Goal: Leave review/rating: Share an evaluation or opinion about a product, service, or content

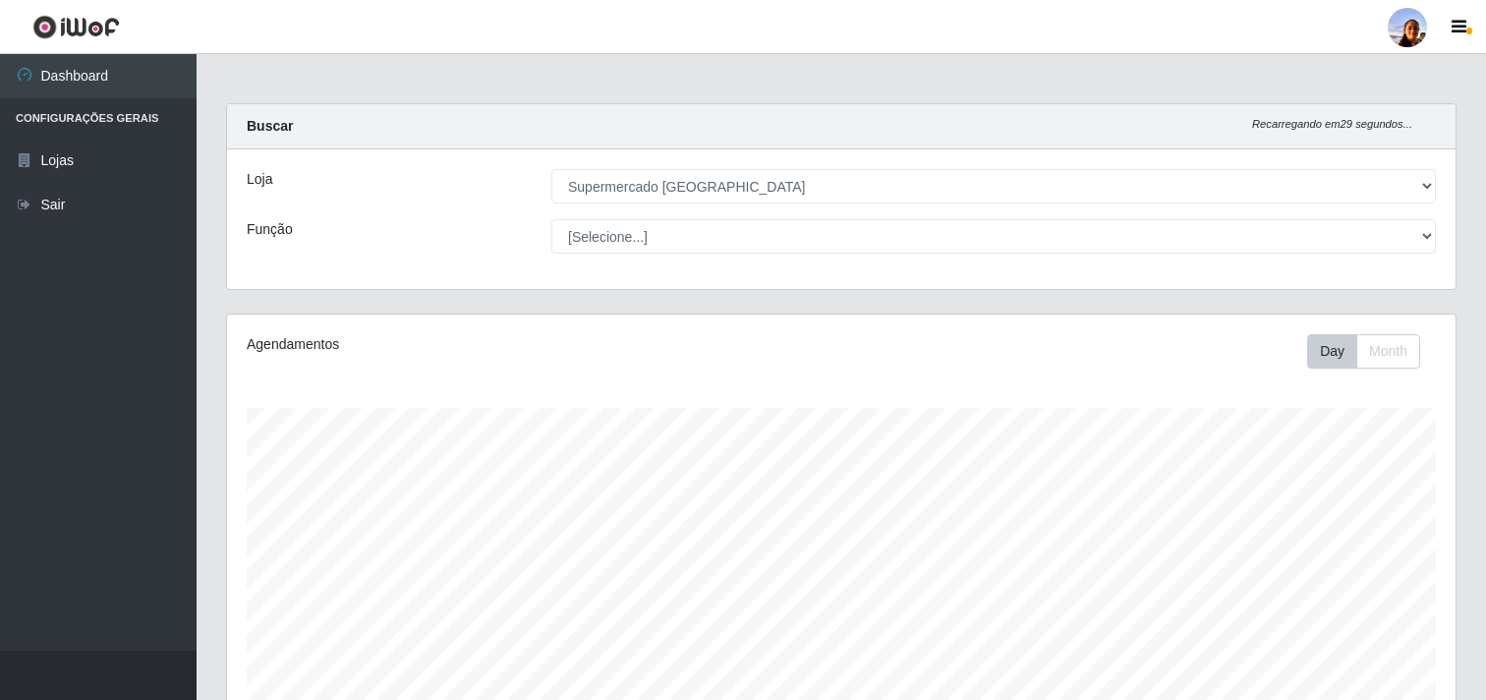
select select "166"
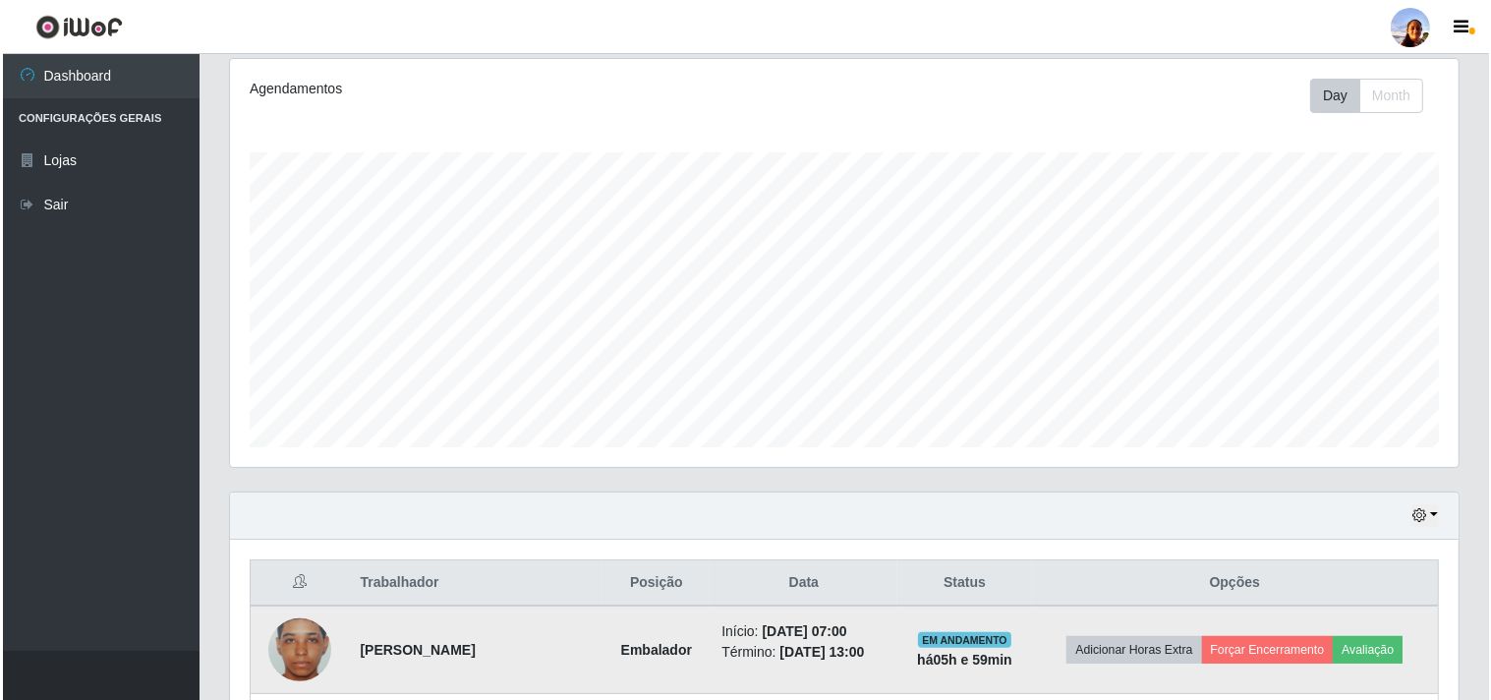
scroll to position [407, 1229]
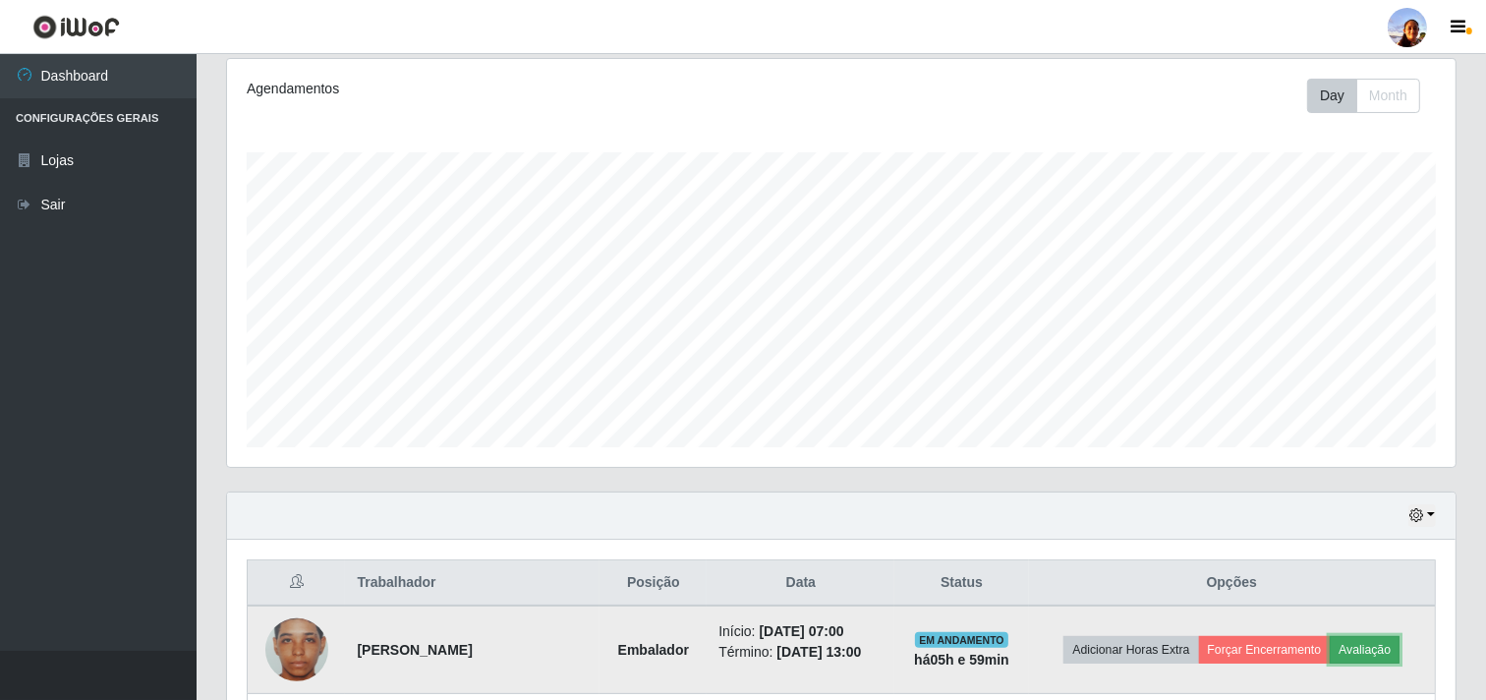
click at [1379, 646] on button "Avaliação" at bounding box center [1365, 650] width 70 height 28
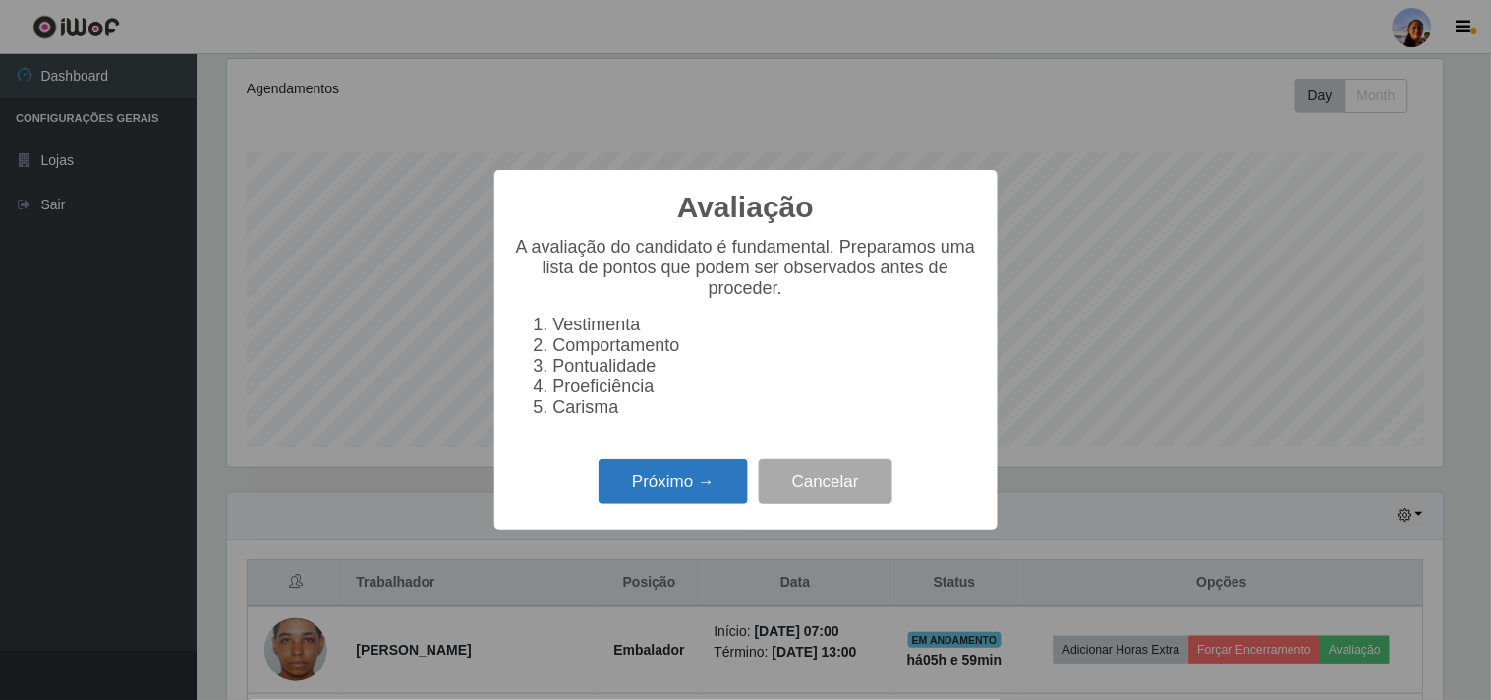
click at [679, 474] on button "Próximo →" at bounding box center [673, 482] width 149 height 46
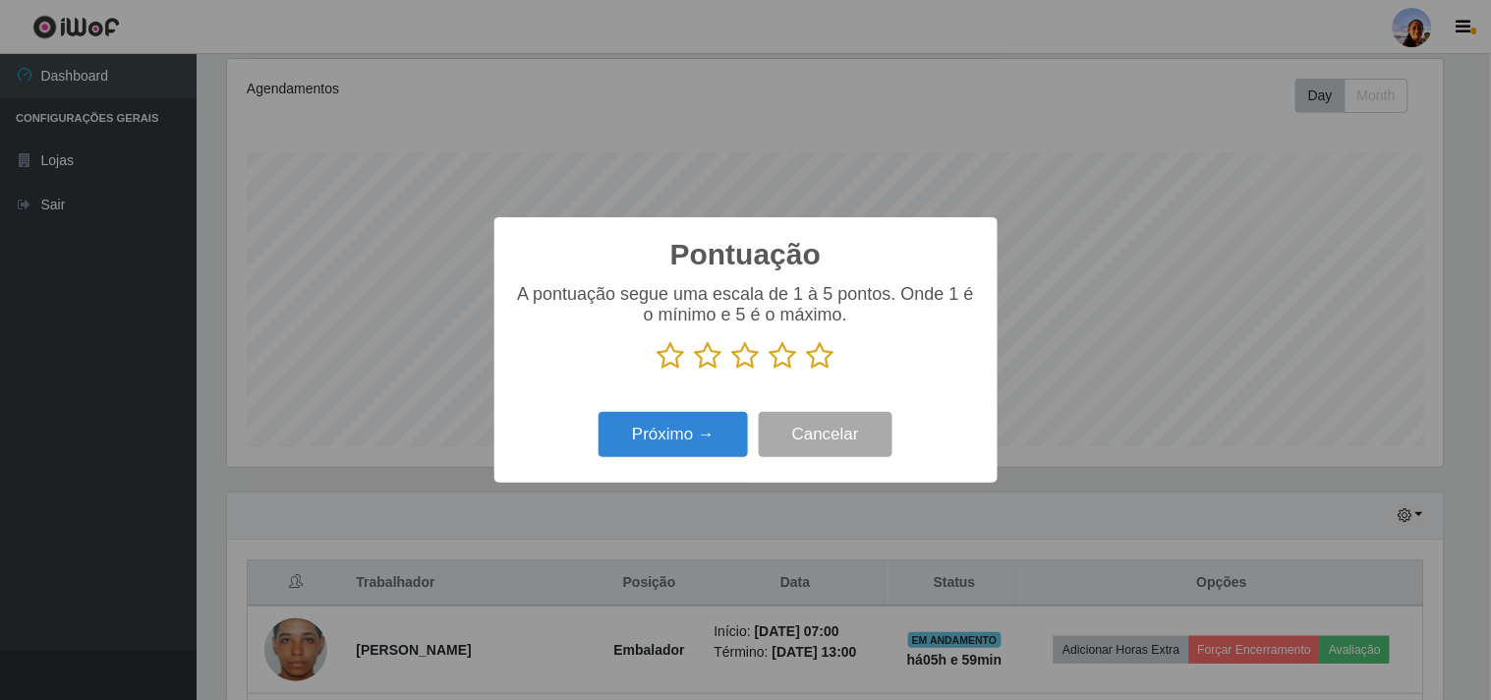
click at [819, 368] on icon at bounding box center [821, 355] width 28 height 29
click at [807, 371] on input "radio" at bounding box center [807, 371] width 0 height 0
click at [696, 427] on button "Próximo →" at bounding box center [673, 435] width 149 height 46
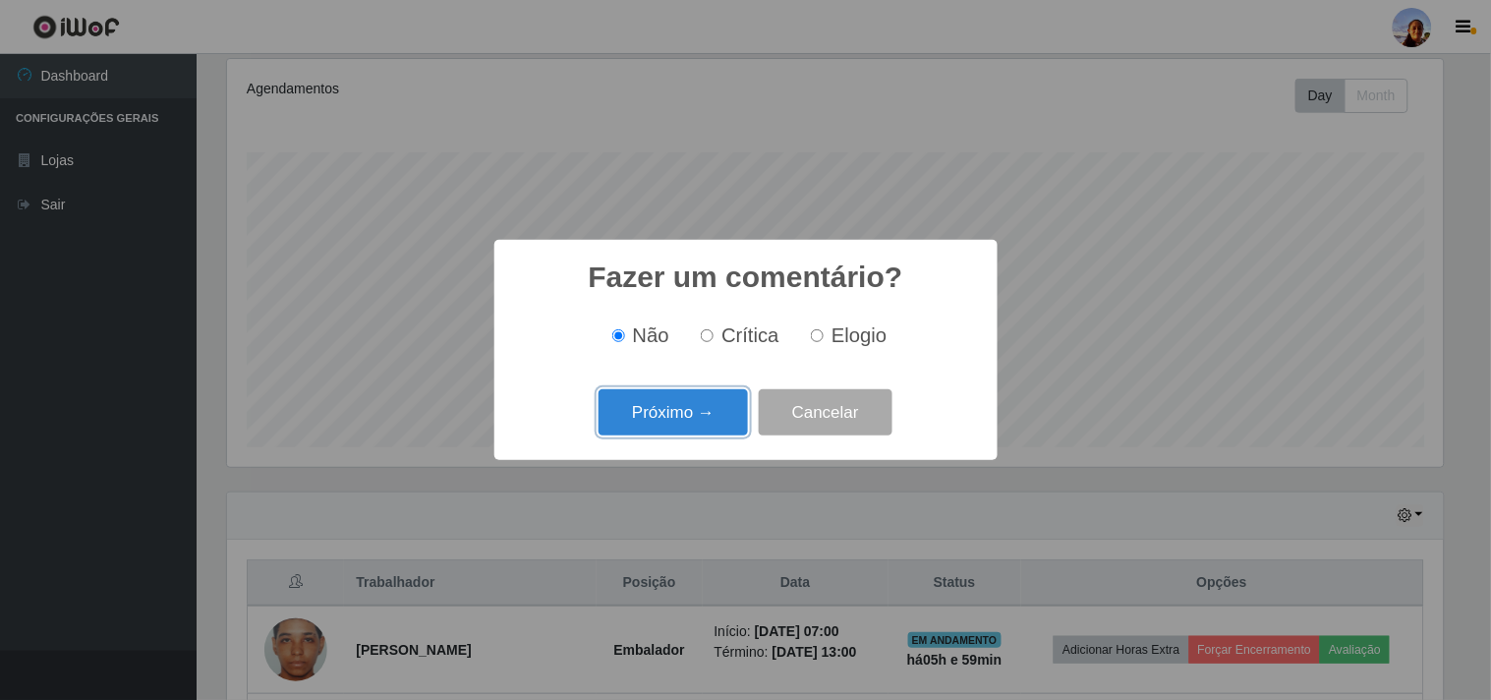
click at [696, 427] on button "Próximo →" at bounding box center [673, 412] width 149 height 46
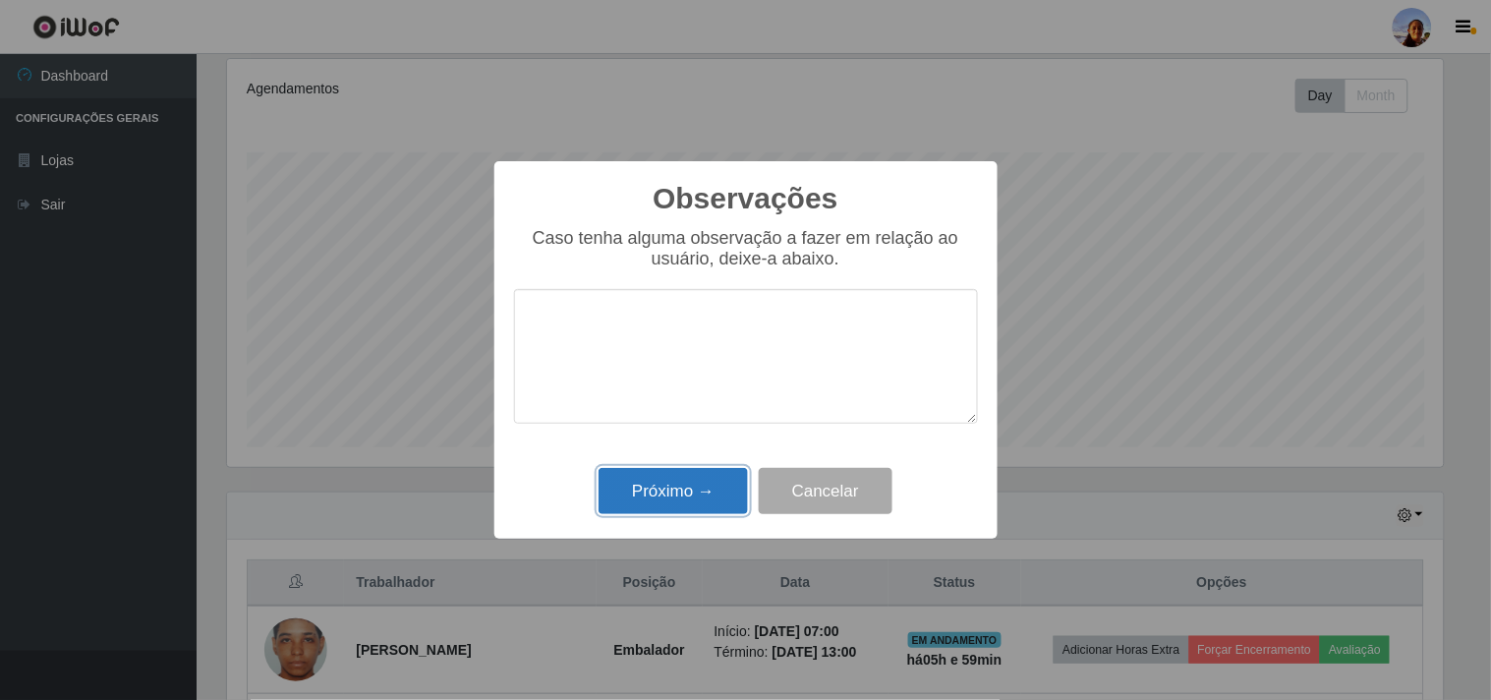
click at [684, 480] on button "Próximo →" at bounding box center [673, 491] width 149 height 46
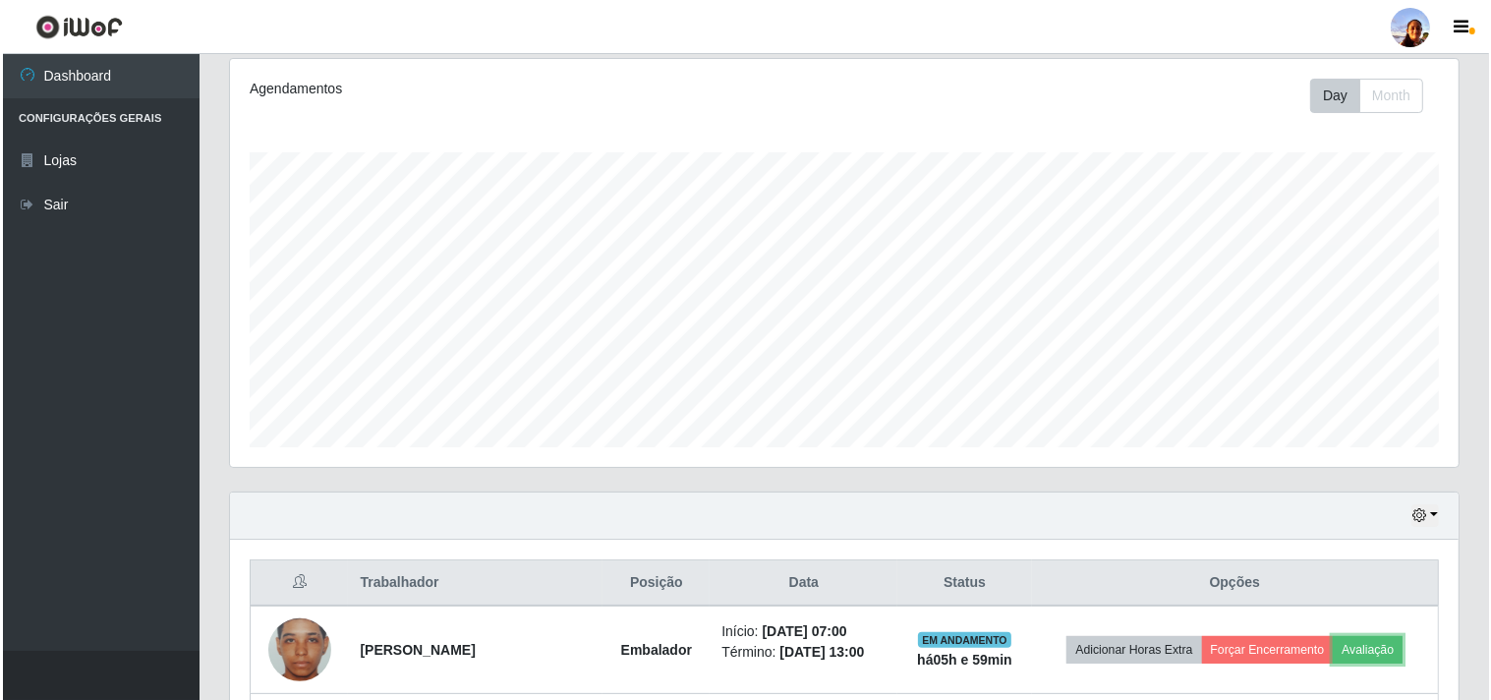
scroll to position [431, 0]
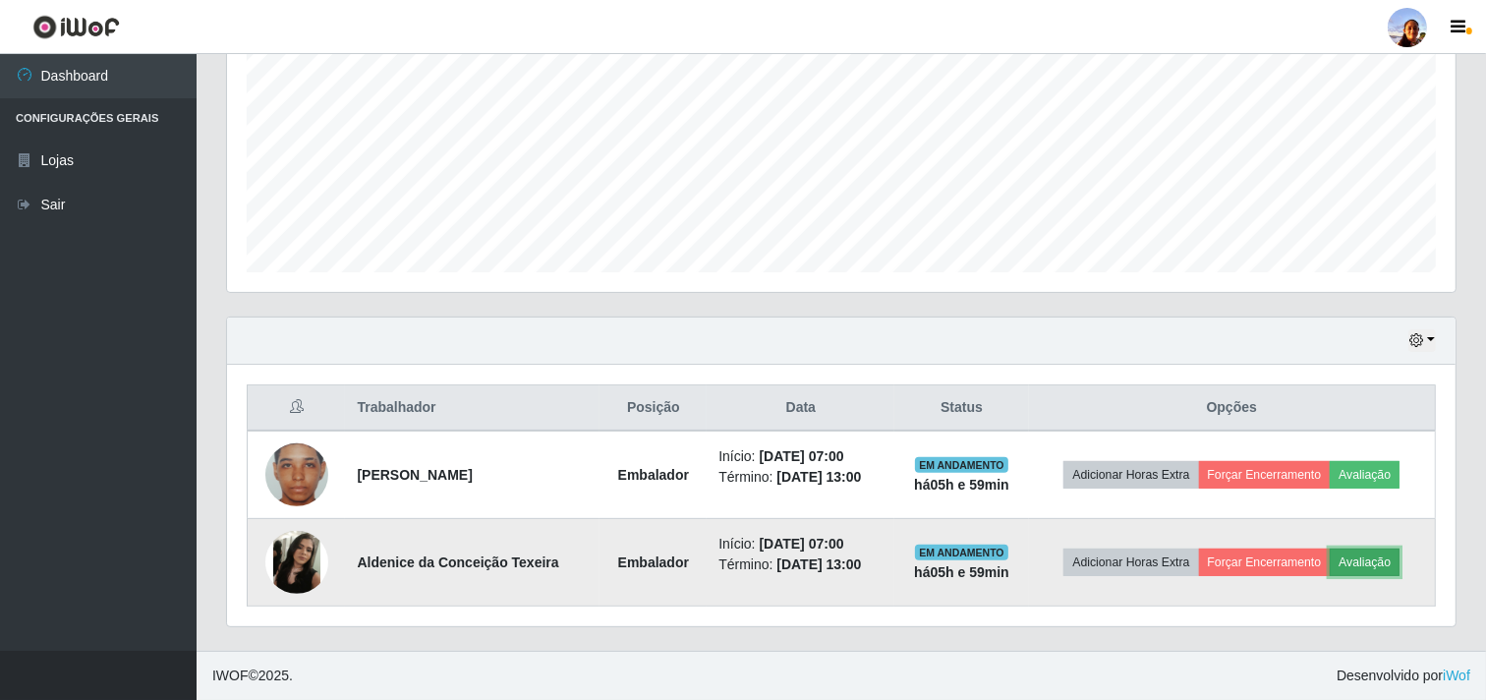
click at [1380, 552] on button "Avaliação" at bounding box center [1365, 562] width 70 height 28
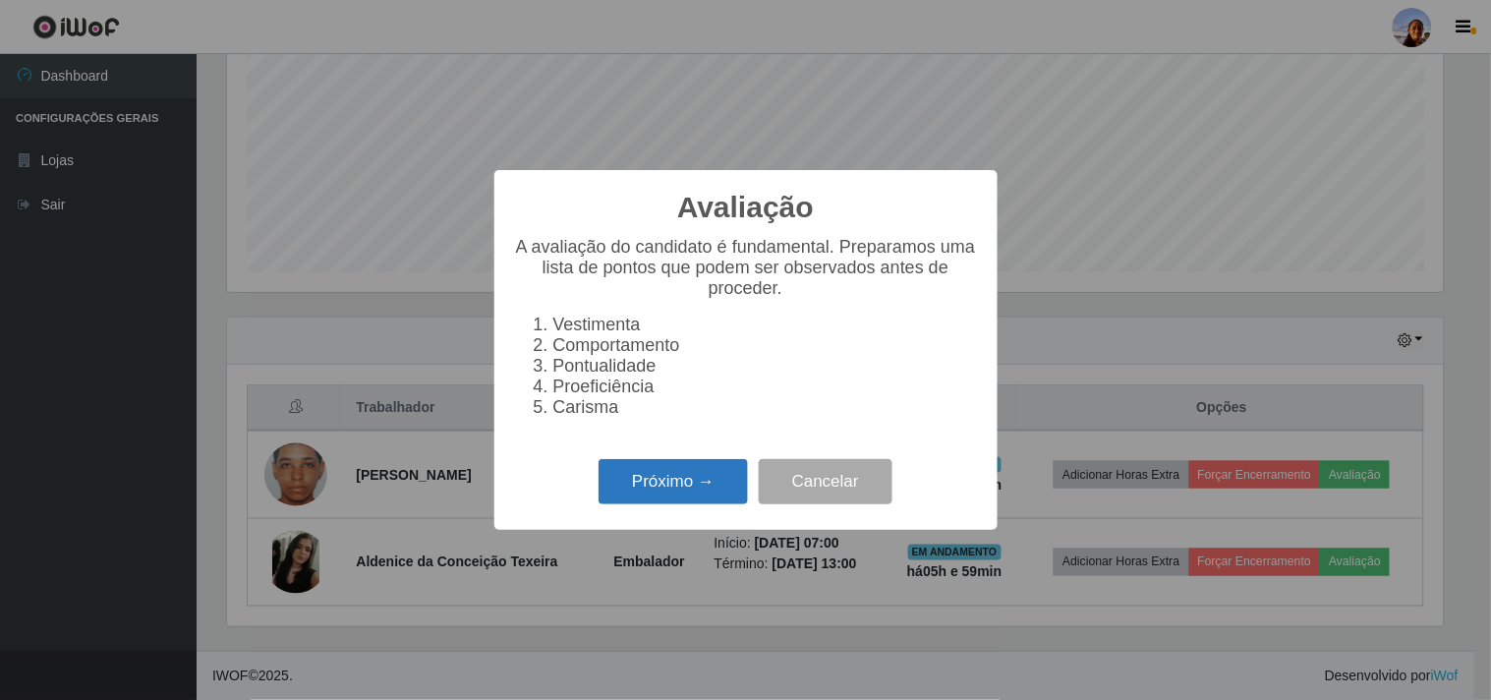
click at [705, 463] on button "Próximo →" at bounding box center [673, 482] width 149 height 46
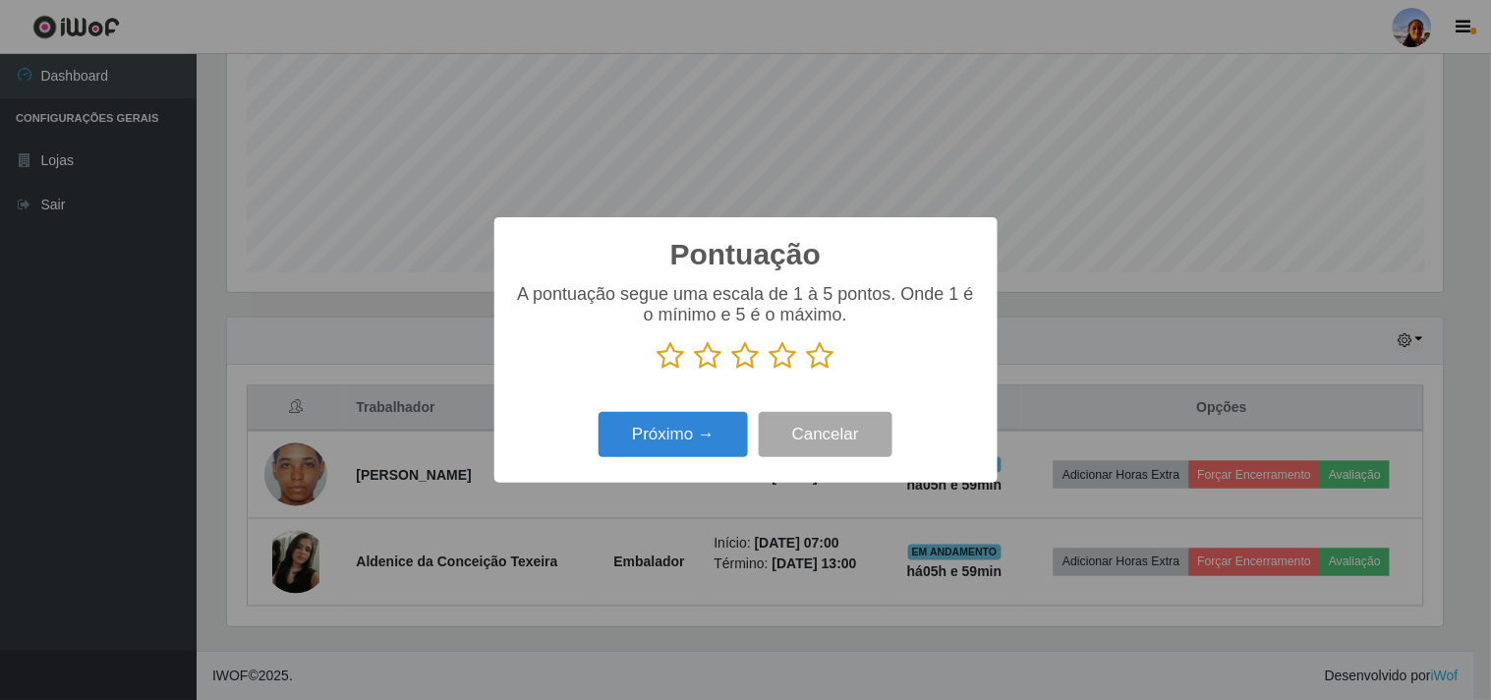
scroll to position [982474, 981665]
click at [814, 355] on icon at bounding box center [821, 355] width 28 height 29
click at [807, 371] on input "radio" at bounding box center [807, 371] width 0 height 0
click at [686, 423] on button "Próximo →" at bounding box center [673, 435] width 149 height 46
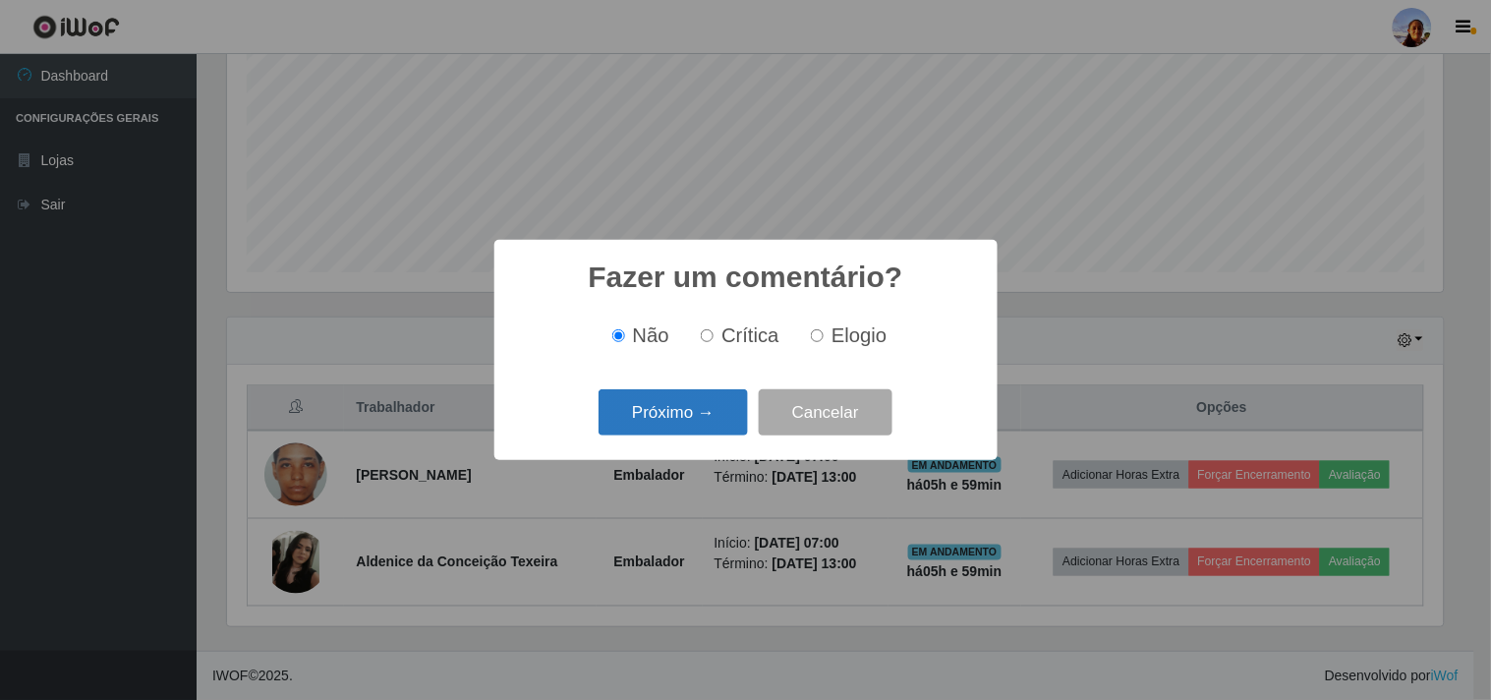
click at [686, 421] on button "Próximo →" at bounding box center [673, 412] width 149 height 46
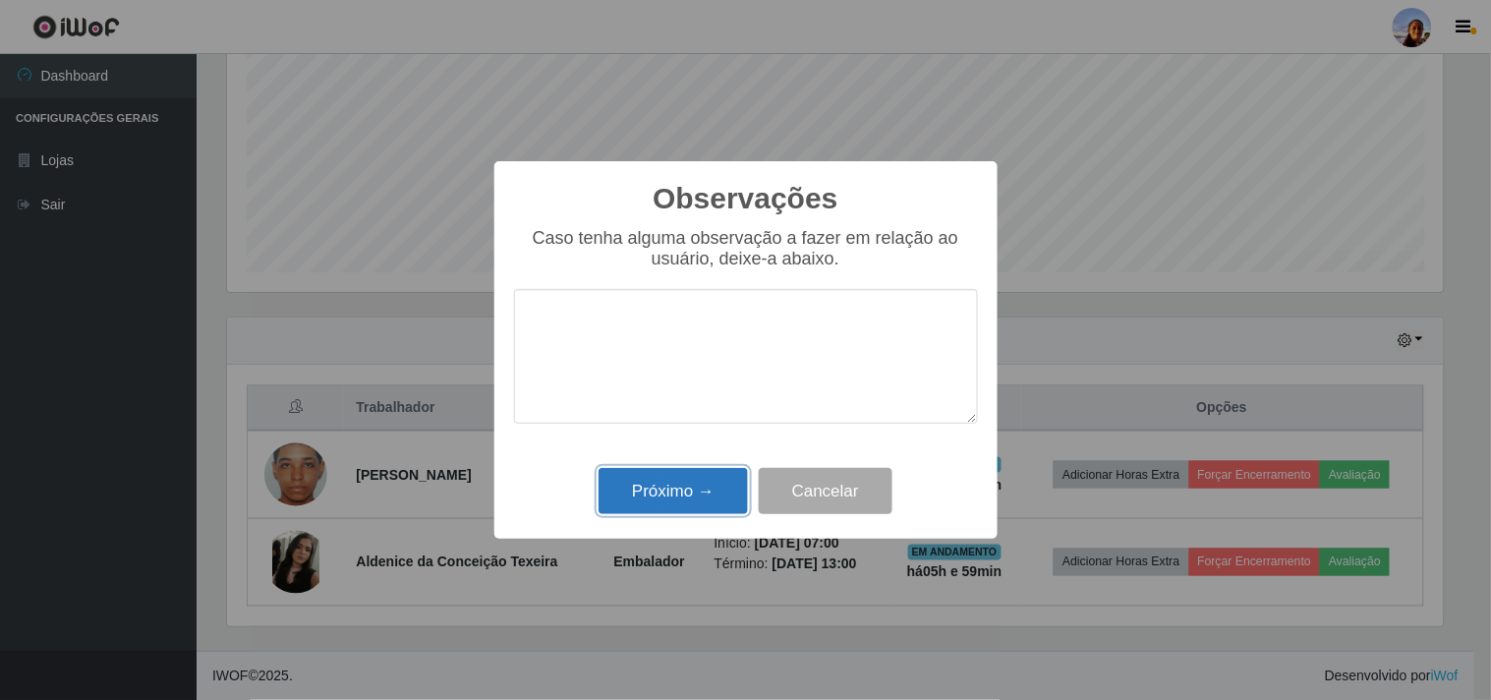
click at [691, 485] on button "Próximo →" at bounding box center [673, 491] width 149 height 46
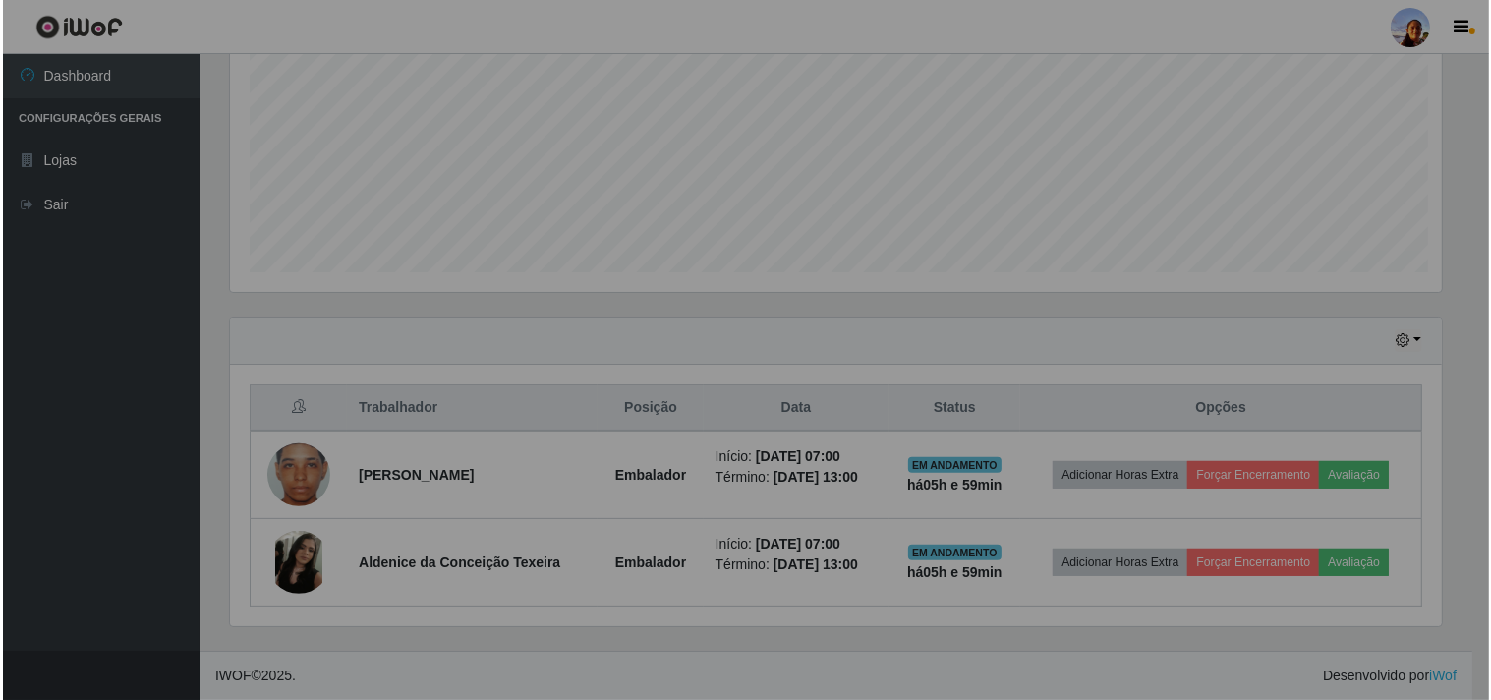
scroll to position [407, 1229]
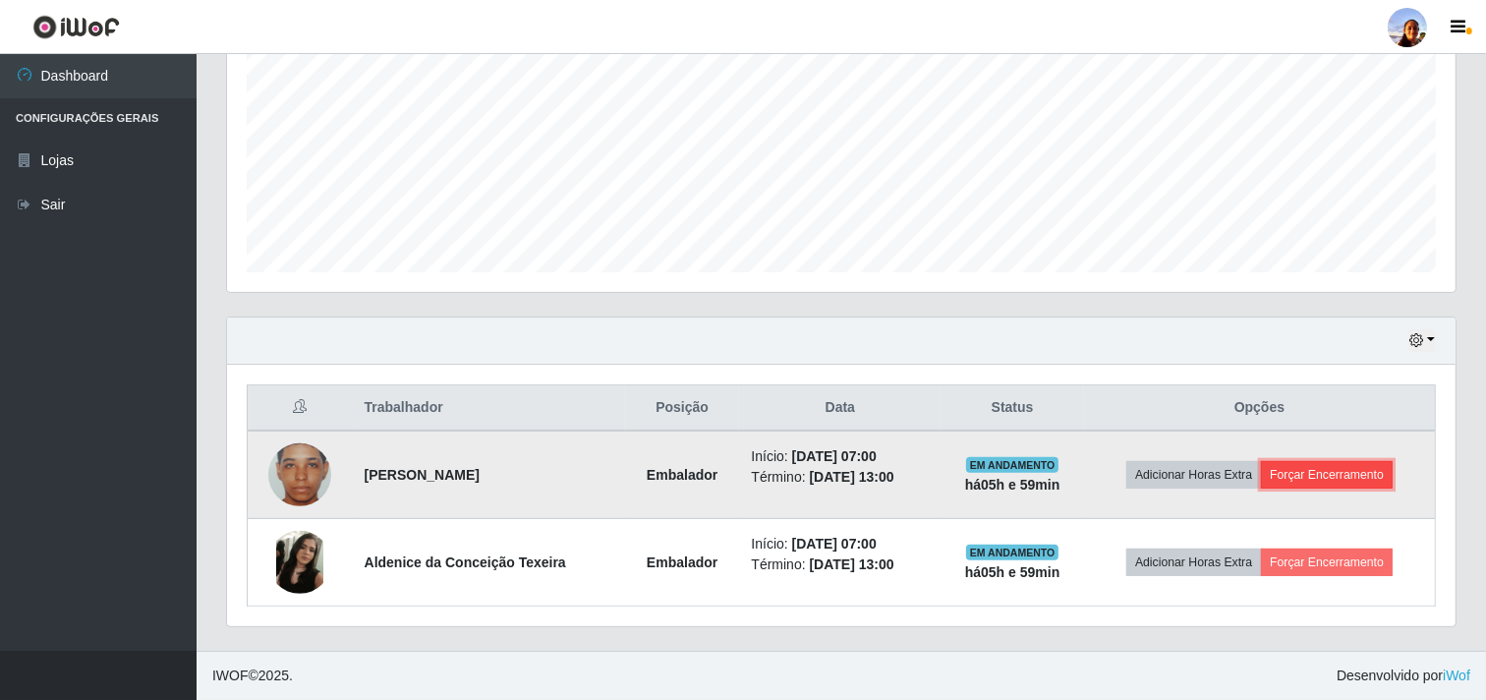
click at [1301, 470] on button "Forçar Encerramento" at bounding box center [1327, 475] width 132 height 28
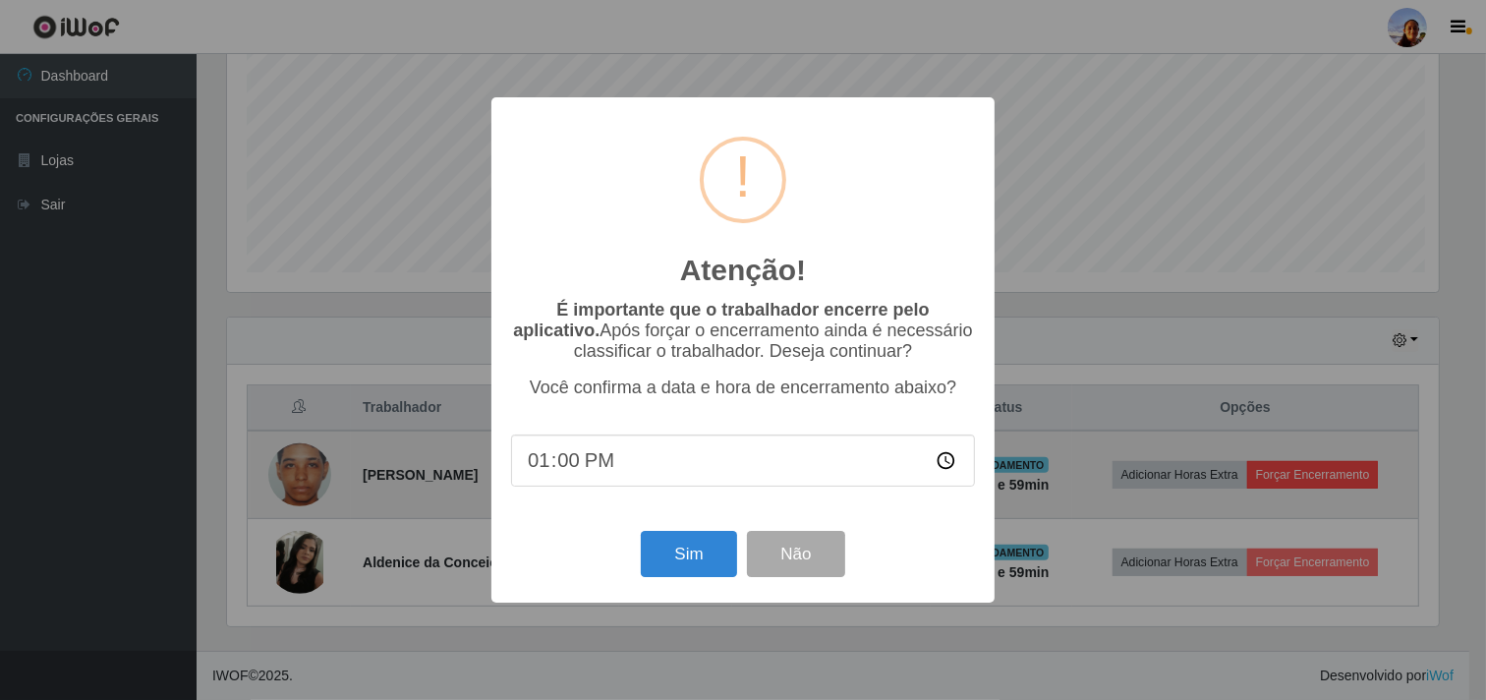
scroll to position [407, 1216]
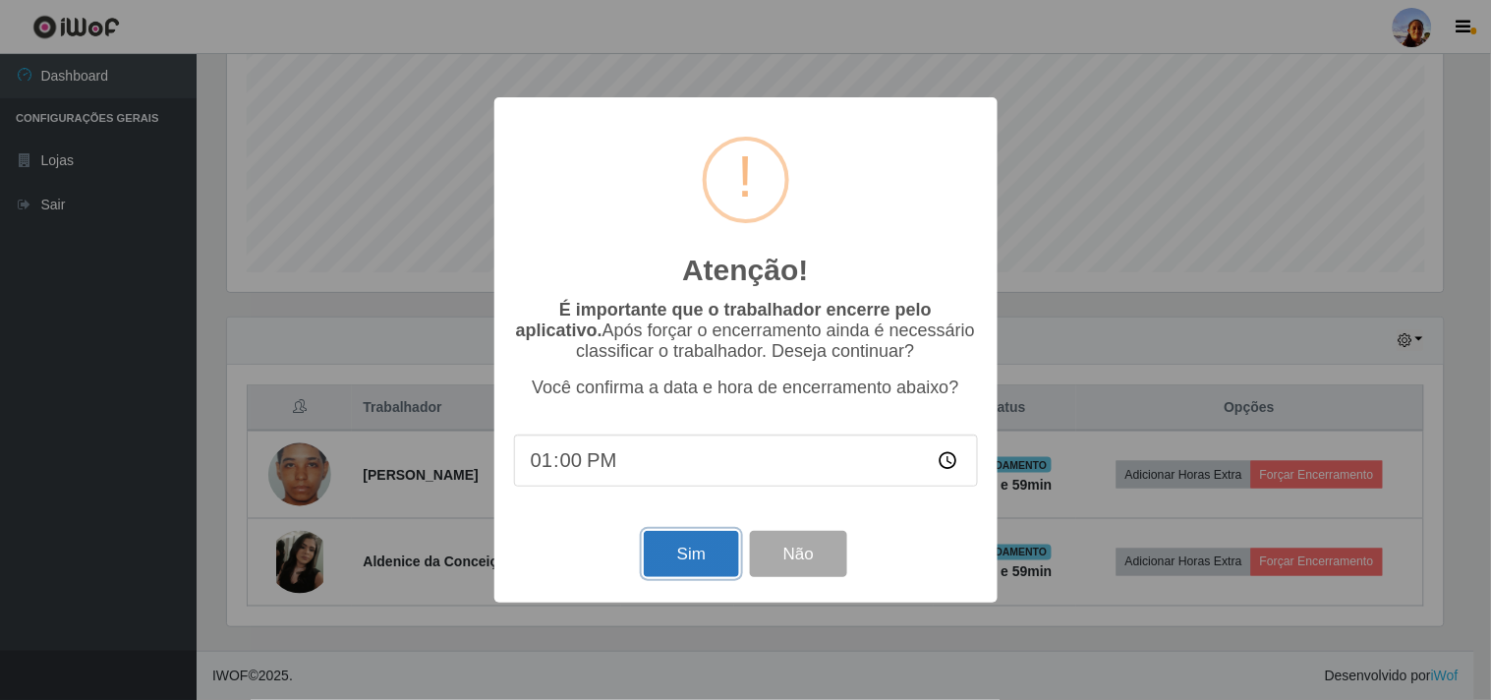
click at [696, 546] on button "Sim" at bounding box center [691, 554] width 95 height 46
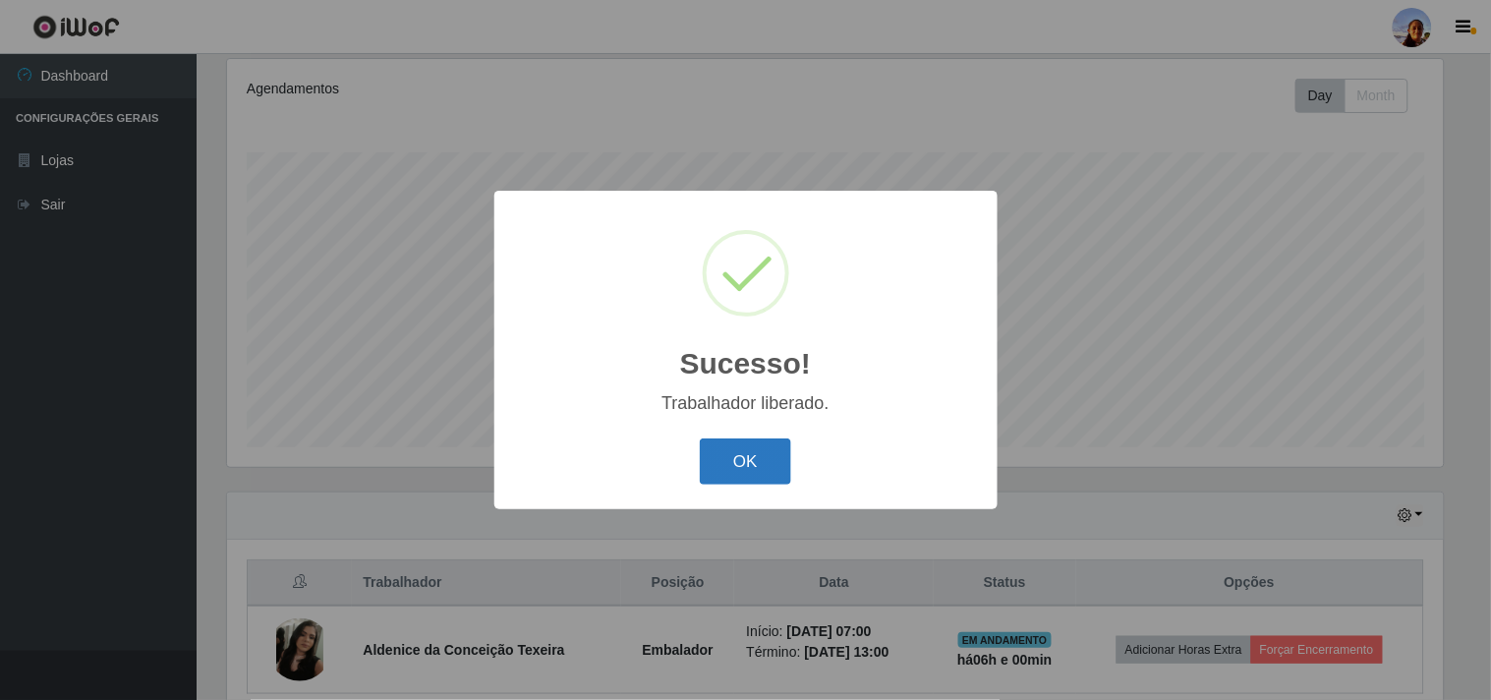
click at [751, 456] on button "OK" at bounding box center [745, 461] width 91 height 46
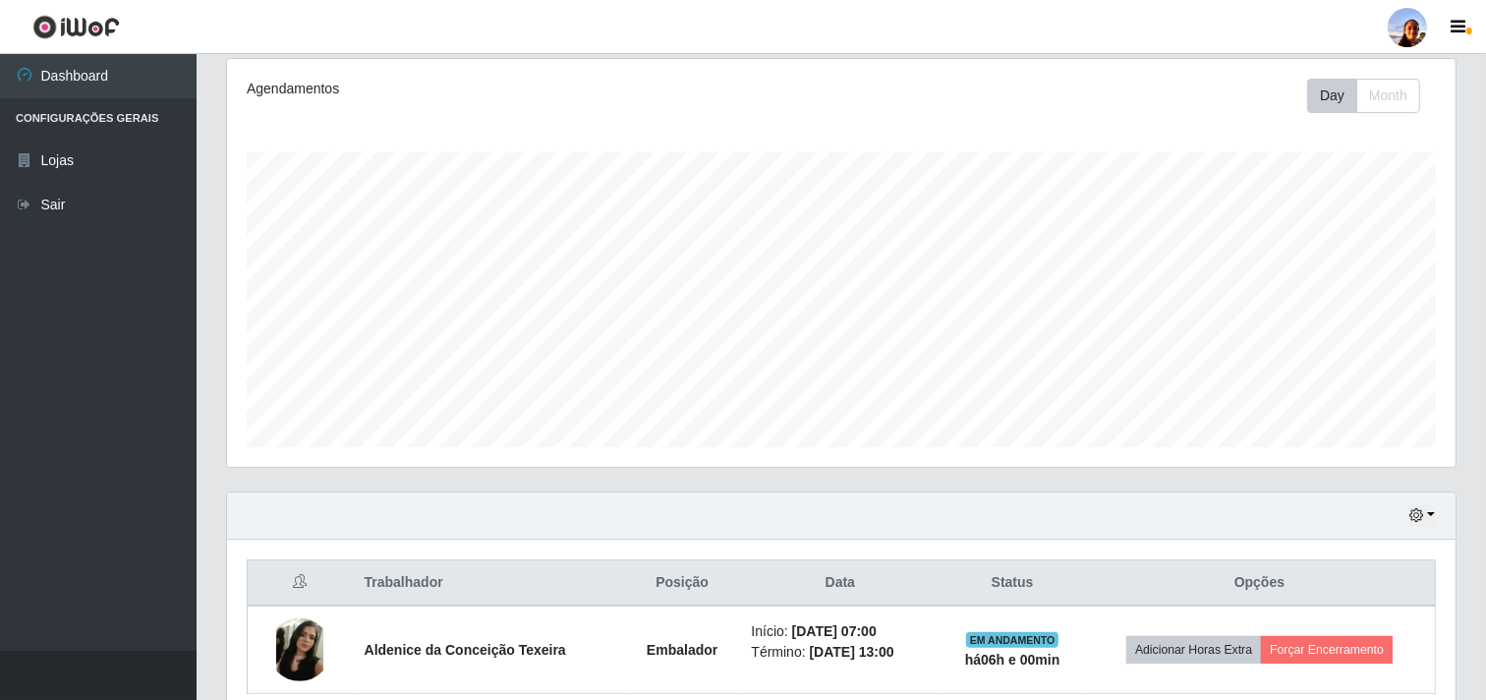
scroll to position [407, 1229]
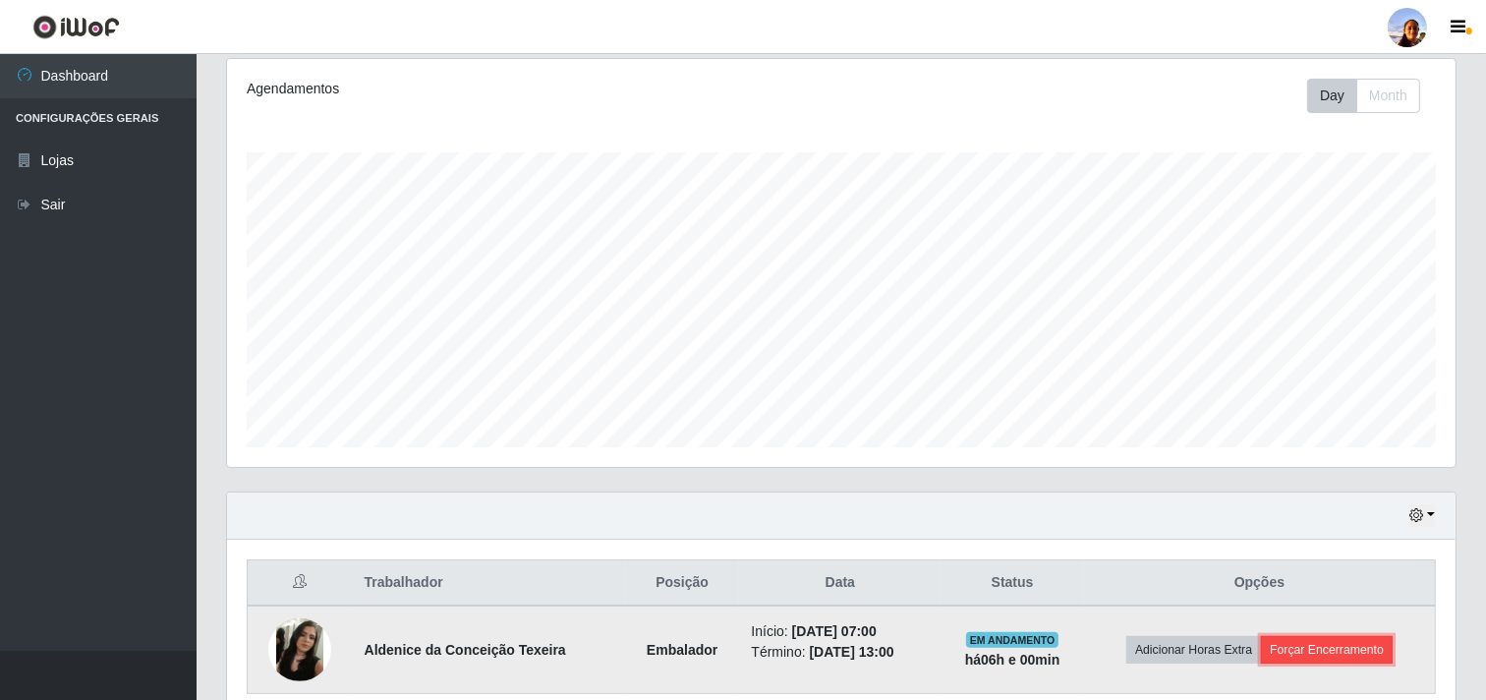
click at [1313, 647] on button "Forçar Encerramento" at bounding box center [1327, 650] width 132 height 28
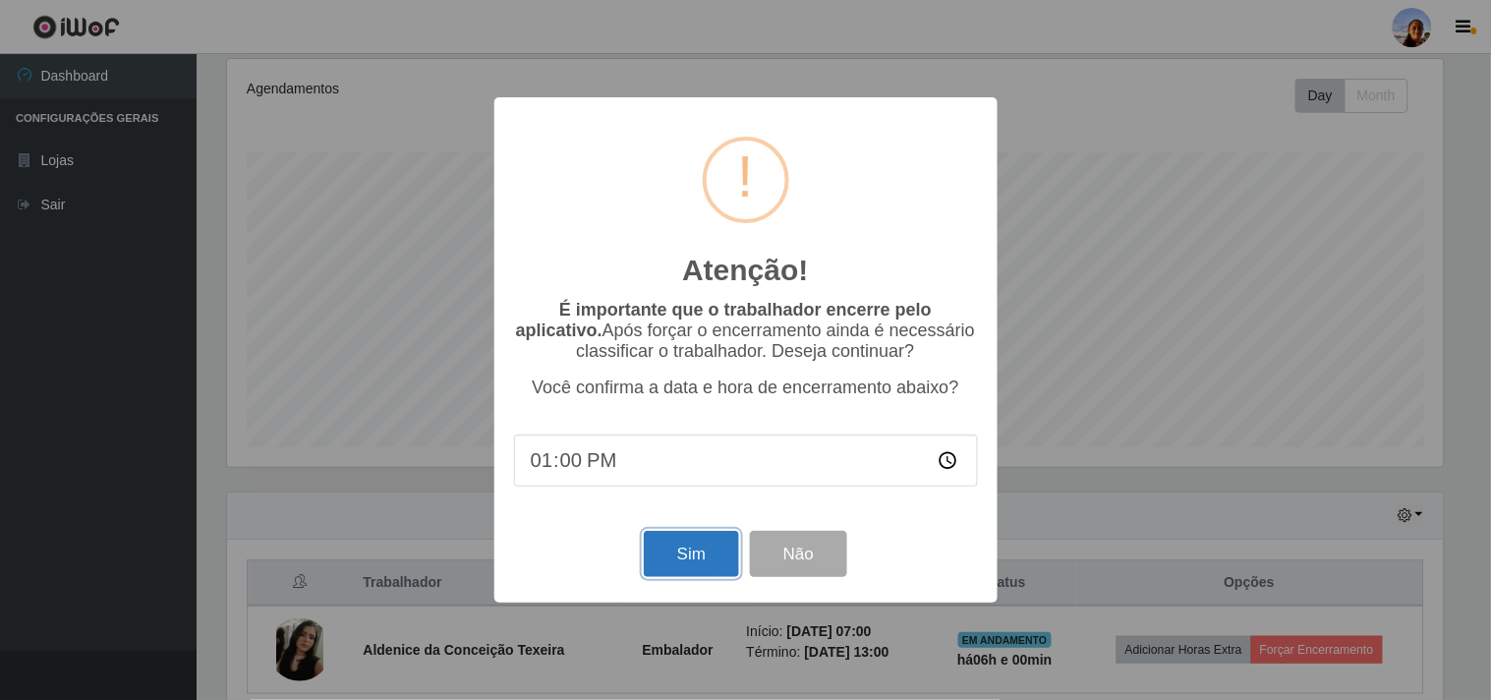
click at [703, 547] on button "Sim" at bounding box center [691, 554] width 95 height 46
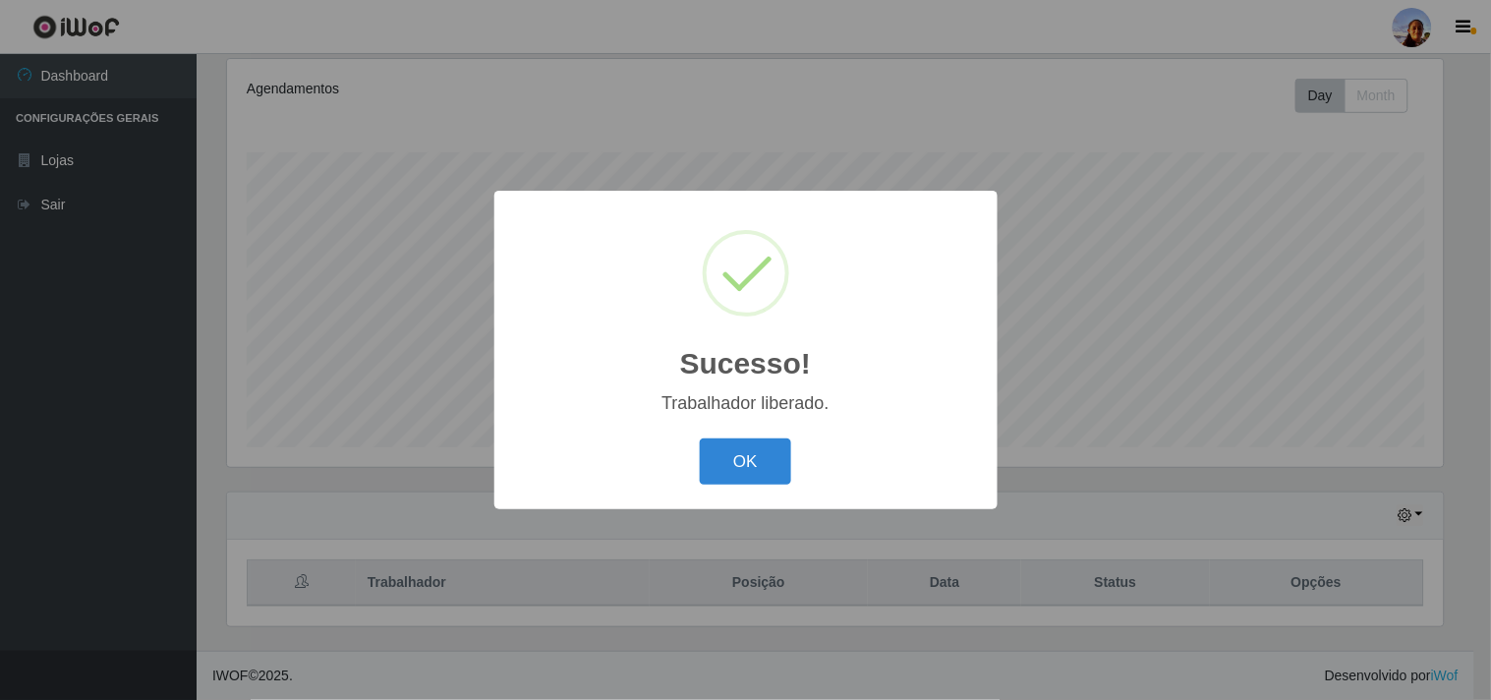
scroll to position [0, 0]
click at [760, 456] on button "OK" at bounding box center [745, 461] width 91 height 46
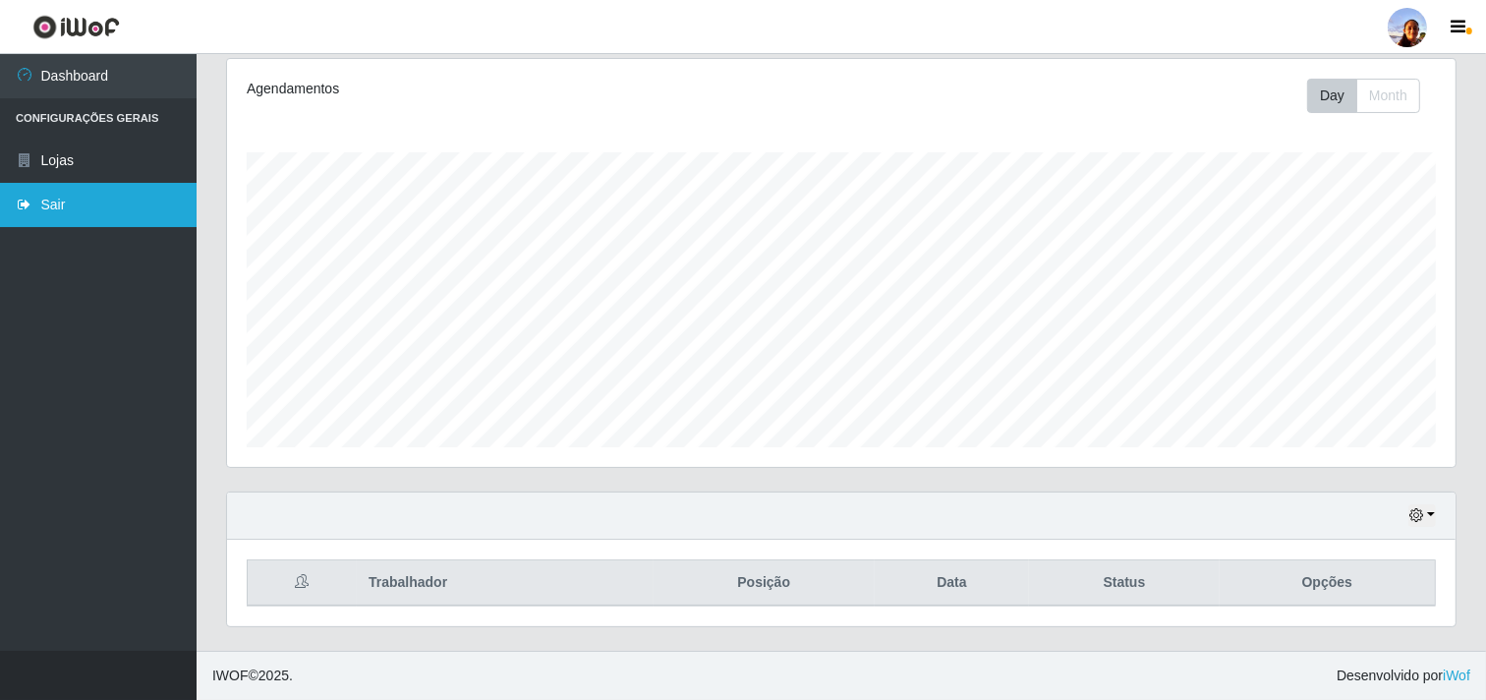
click at [109, 204] on link "Sair" at bounding box center [98, 205] width 197 height 44
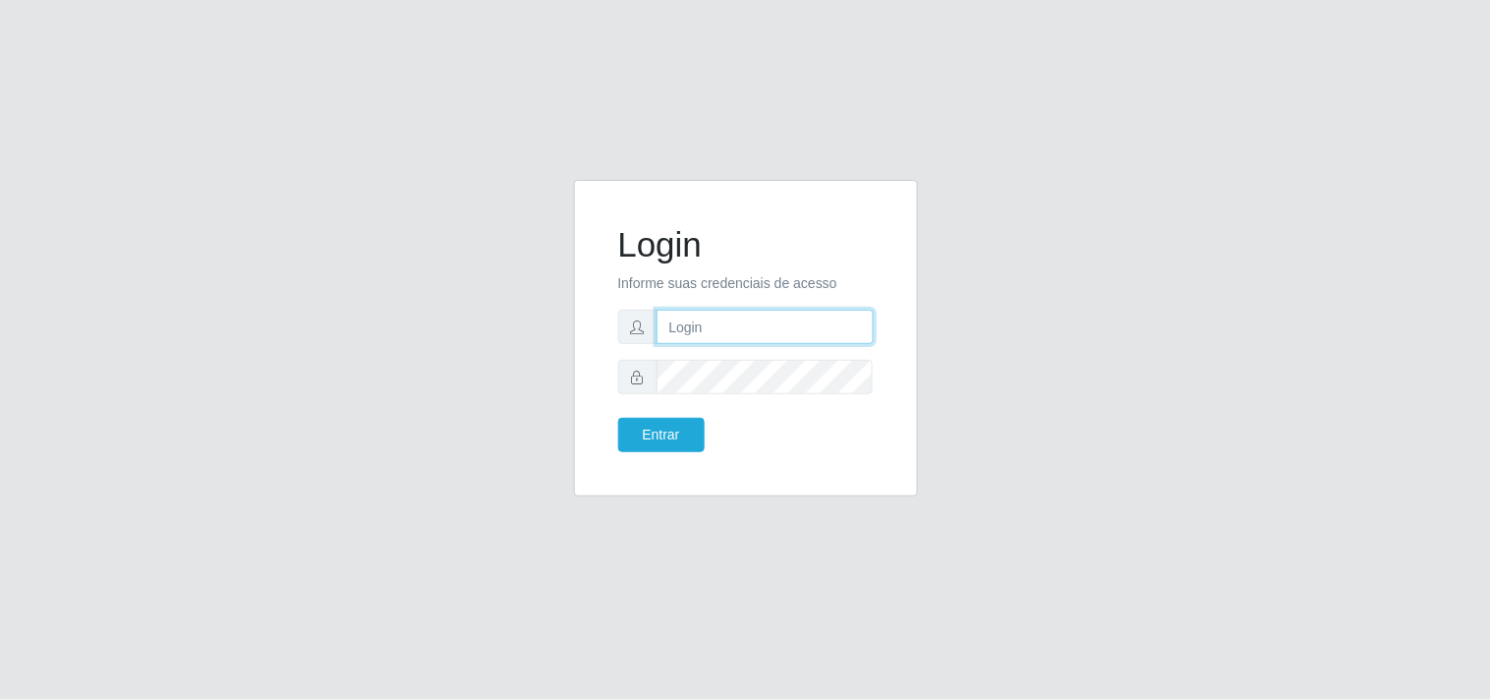
type input "[EMAIL_ADDRESS][DOMAIN_NAME]"
